Goal: Task Accomplishment & Management: Manage account settings

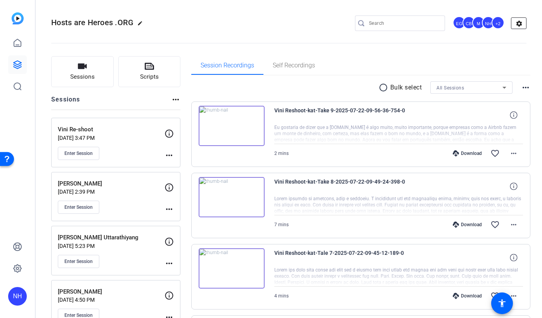
click at [519, 25] on mat-icon "settings" at bounding box center [519, 24] width 16 height 12
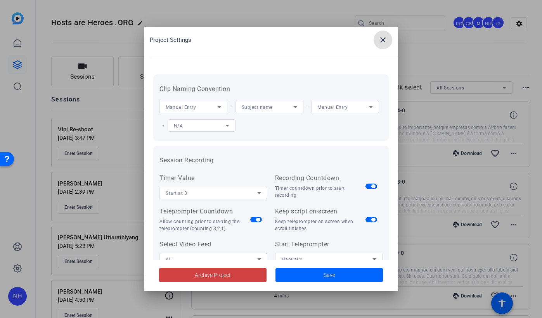
click at [384, 45] on span at bounding box center [383, 40] width 19 height 19
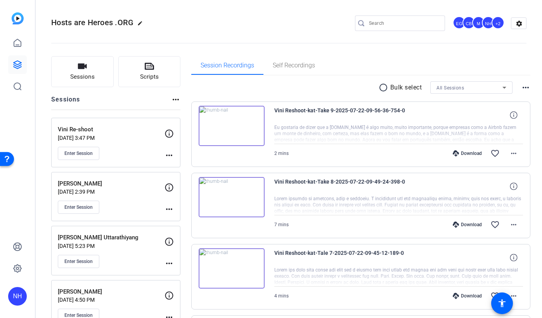
click at [491, 21] on div "+2" at bounding box center [497, 22] width 13 height 13
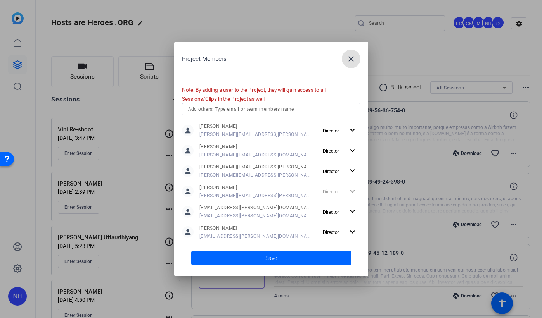
click at [284, 109] on input "text" at bounding box center [271, 109] width 166 height 9
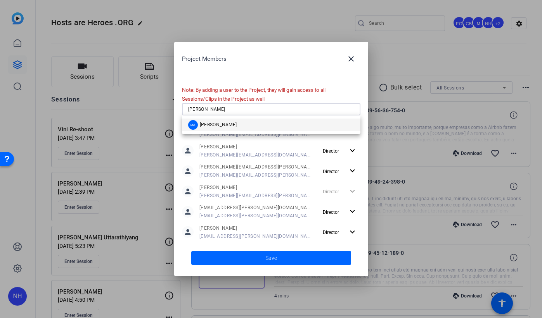
type input "[PERSON_NAME]"
click at [231, 126] on mat-option "MA [PERSON_NAME]" at bounding box center [271, 125] width 178 height 12
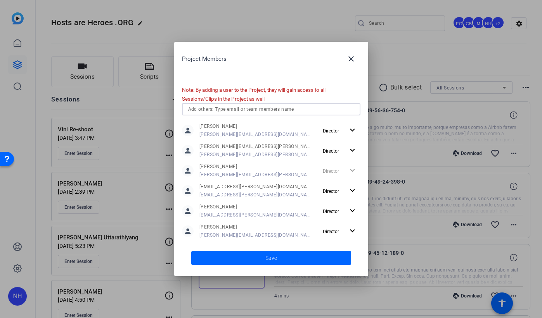
scroll to position [21, 0]
click at [278, 110] on input "text" at bounding box center [271, 109] width 166 height 9
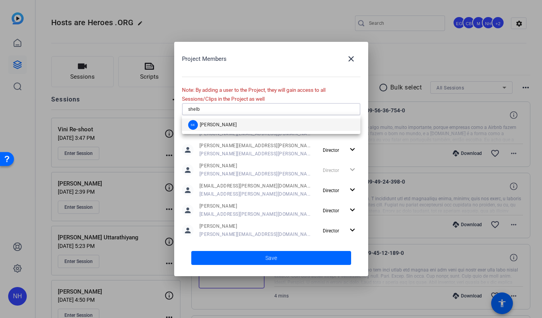
type input "shelb"
click at [275, 123] on mat-option "SE [PERSON_NAME]" at bounding box center [271, 125] width 178 height 12
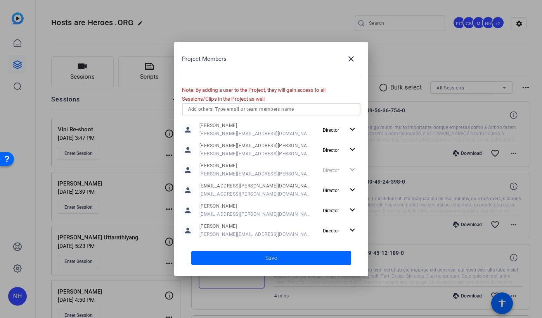
click at [261, 109] on input "text" at bounding box center [271, 109] width 166 height 9
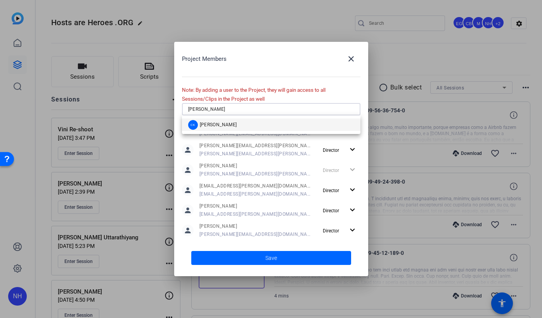
type input "[PERSON_NAME]"
click at [252, 124] on mat-option "CK [PERSON_NAME]" at bounding box center [271, 125] width 178 height 12
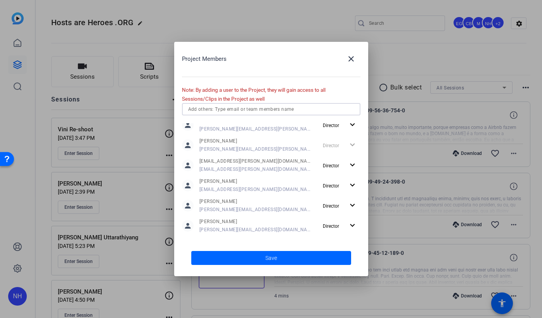
scroll to position [61, 0]
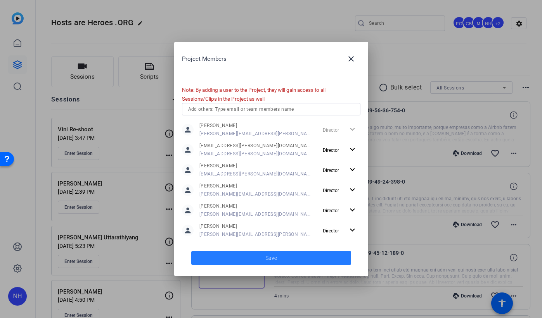
click at [284, 258] on span at bounding box center [271, 258] width 160 height 19
